Goal: Task Accomplishment & Management: Manage account settings

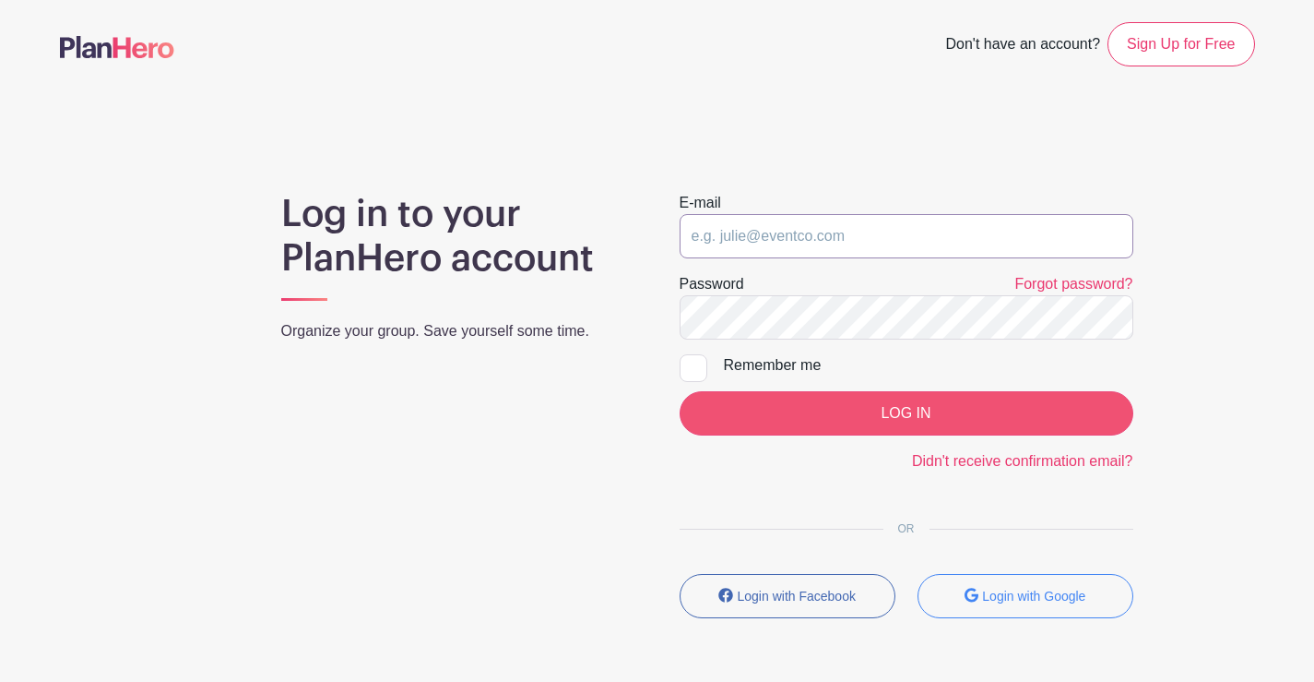
type input "[EMAIL_ADDRESS][DOMAIN_NAME]"
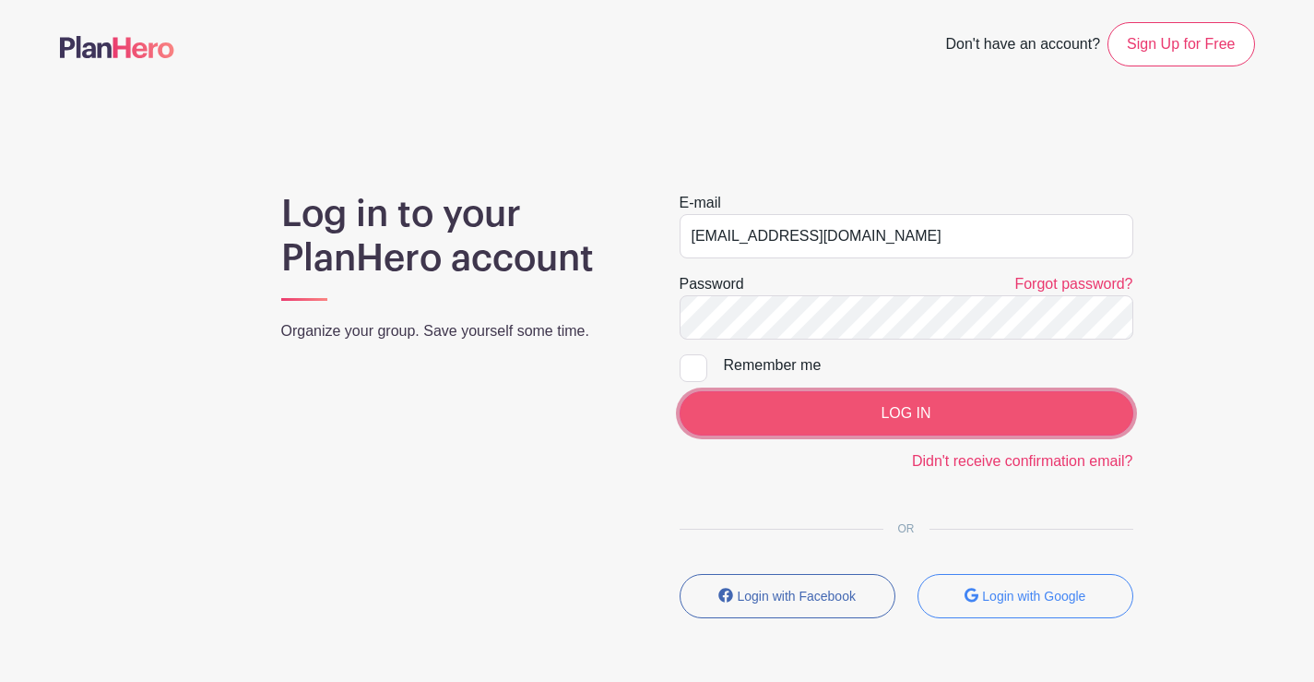
click at [805, 427] on input "LOG IN" at bounding box center [907, 413] width 454 height 44
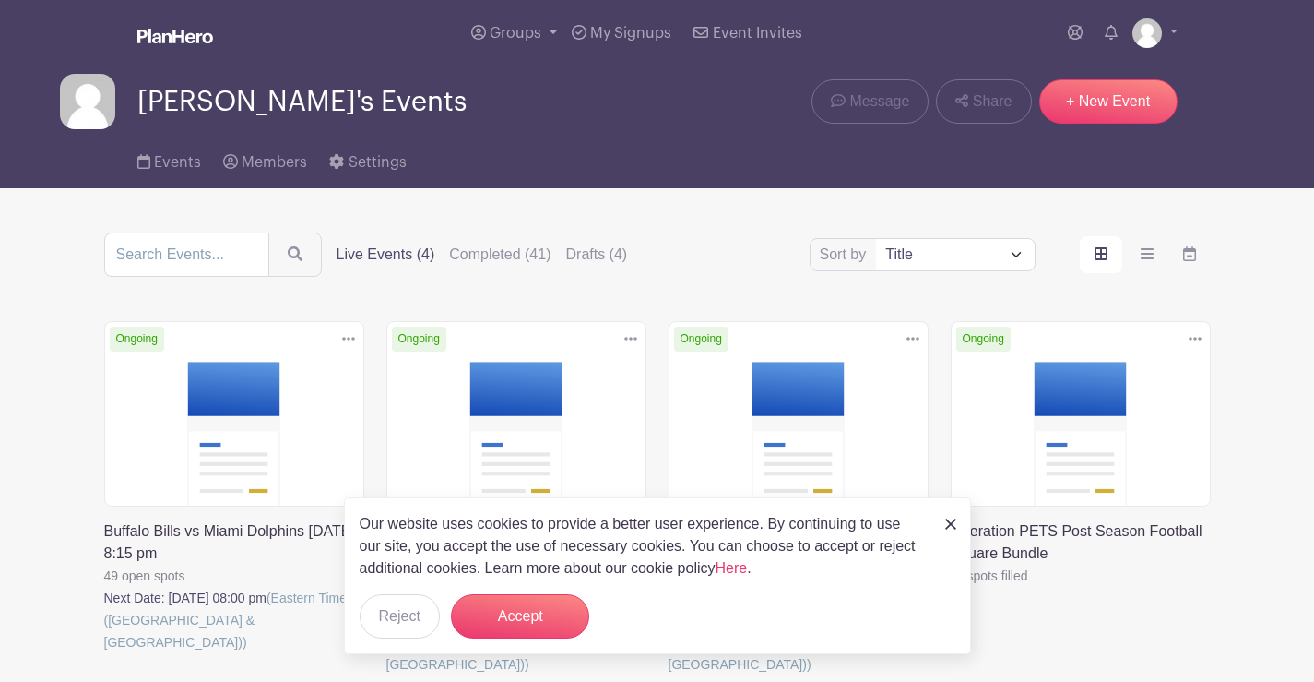
click at [958, 525] on div "Our website uses cookies to provide a better user experience. By continuing to …" at bounding box center [657, 575] width 627 height 157
click at [952, 524] on img at bounding box center [950, 523] width 11 height 11
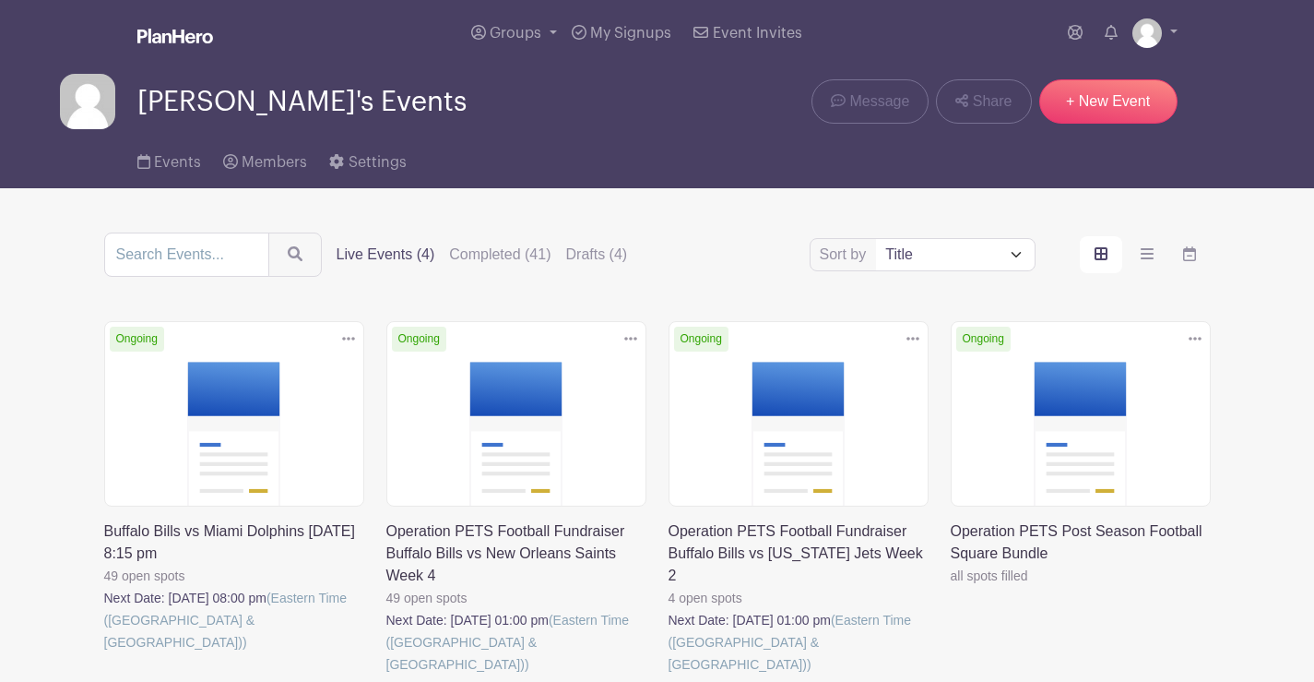
click at [941, 523] on div "Delete Event Are you sure? This event has signups associated with it. All signu…" at bounding box center [1081, 520] width 282 height 398
click at [669, 675] on link at bounding box center [669, 675] width 0 height 0
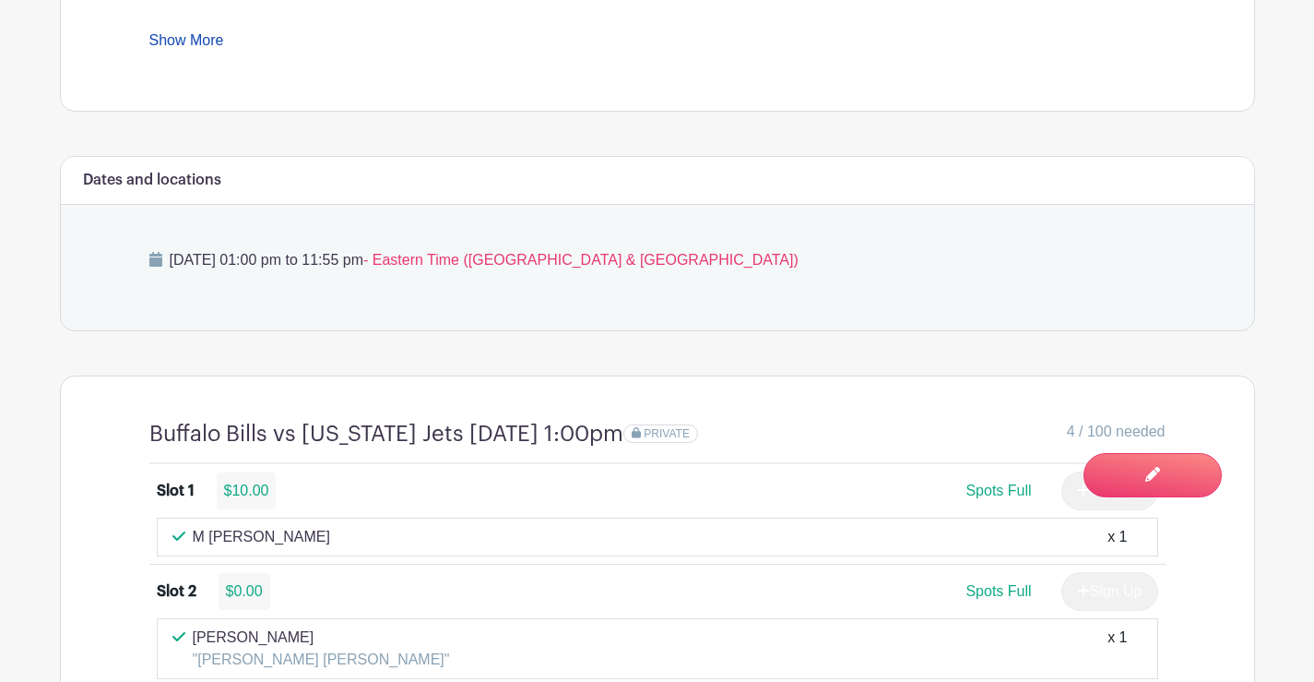
scroll to position [1291, 0]
